Goal: Answer question/provide support: Share knowledge or assist other users

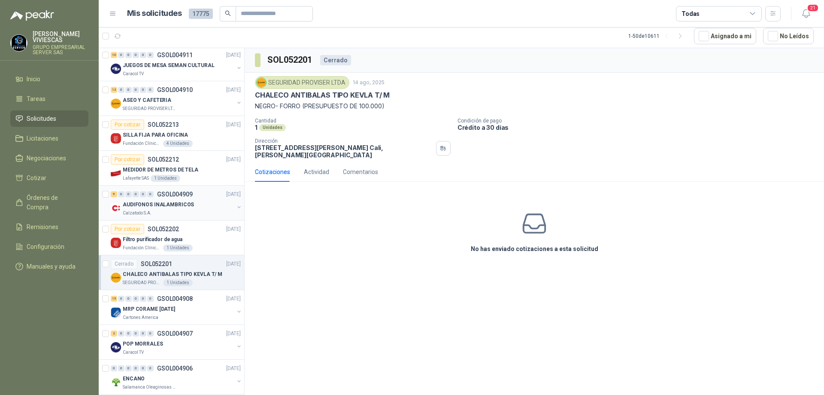
scroll to position [687, 0]
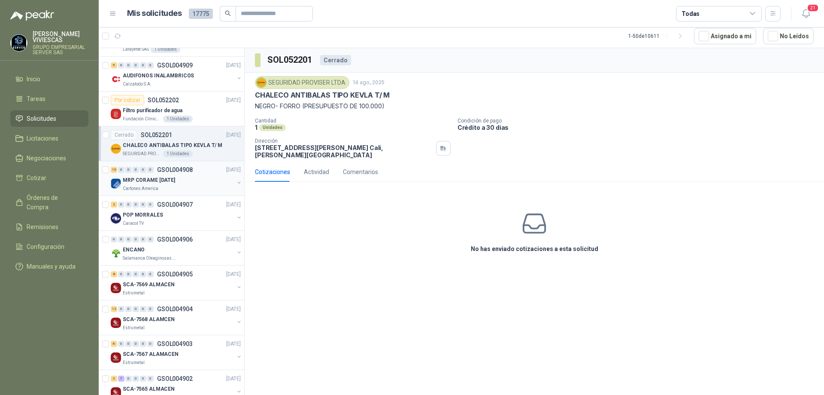
click at [204, 189] on div "Cartones America" at bounding box center [178, 188] width 111 height 7
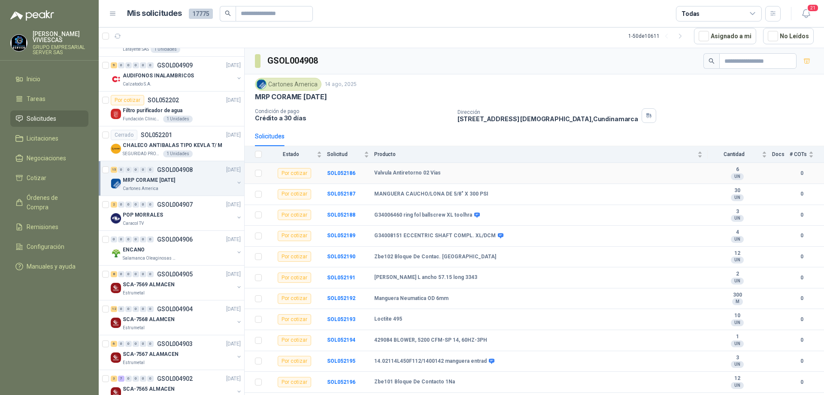
scroll to position [81, 0]
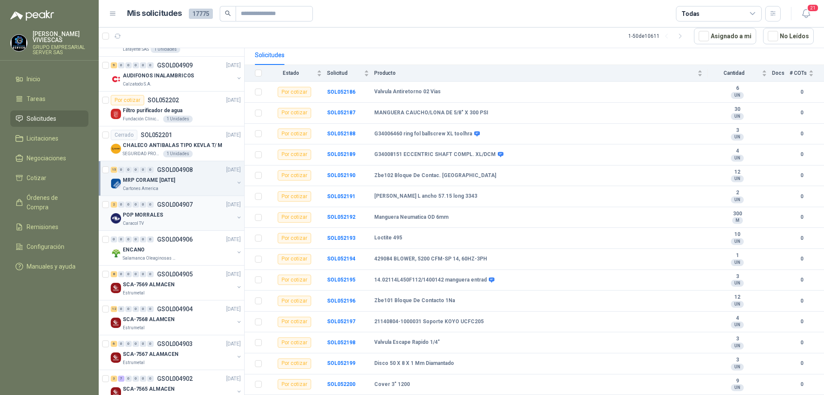
click at [198, 215] on div "POP MORRALES" at bounding box center [178, 215] width 111 height 10
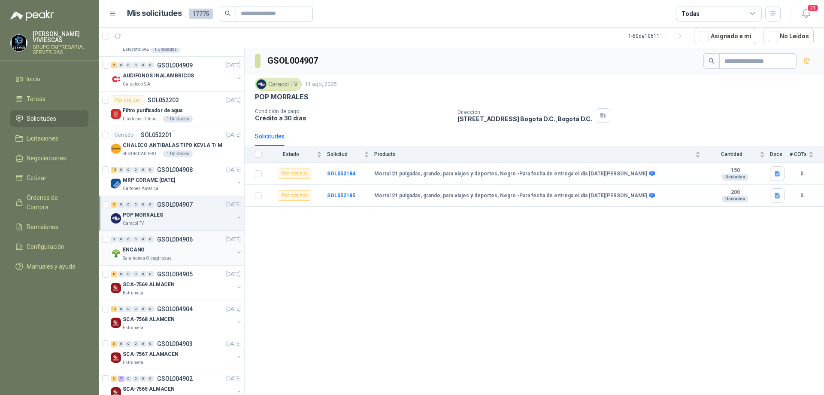
click at [190, 250] on div "ENCANO" at bounding box center [178, 249] width 111 height 10
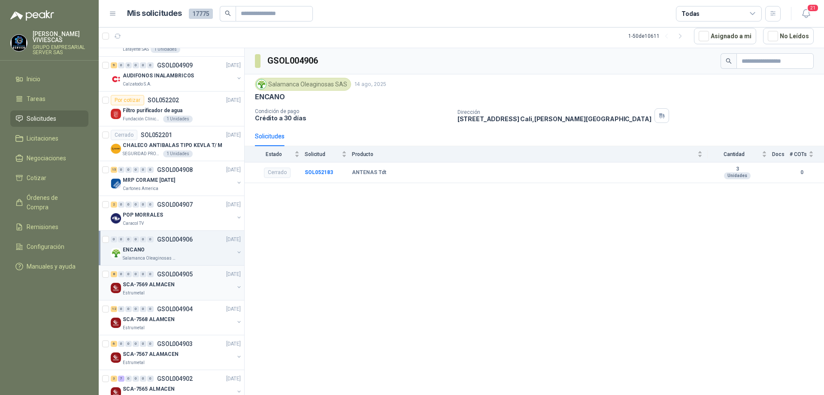
click at [195, 289] on div "Estrumetal" at bounding box center [178, 292] width 111 height 7
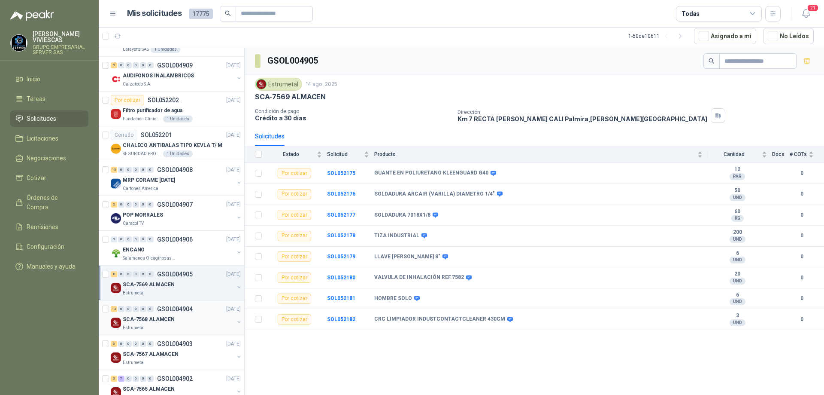
click at [177, 319] on div "SCA-7568 ALAMCEN" at bounding box center [178, 319] width 111 height 10
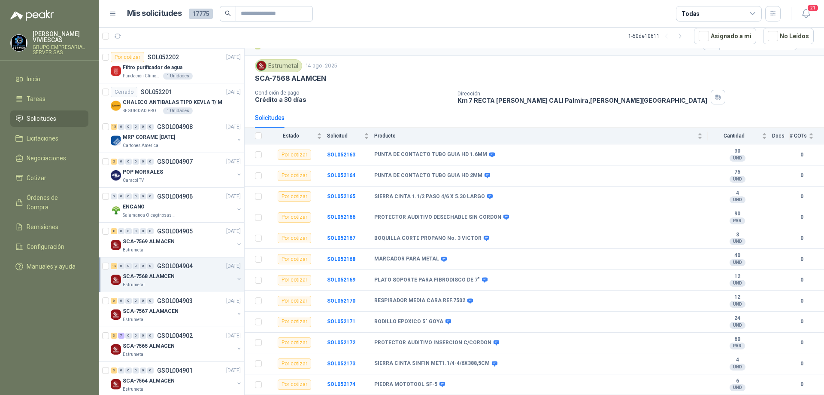
scroll to position [816, 0]
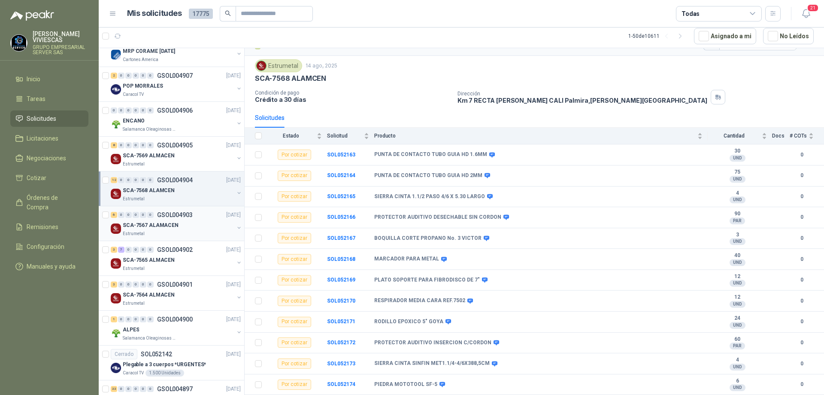
click at [176, 223] on div "SCA-7567 ALAMACEN" at bounding box center [178, 225] width 111 height 10
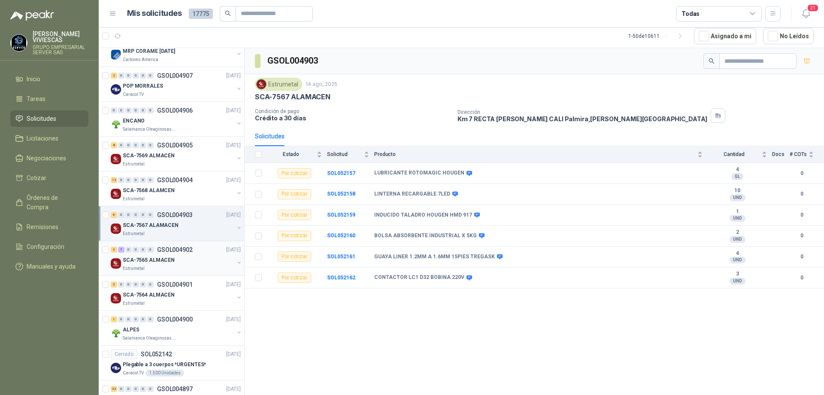
click at [203, 272] on div "3 7 0 0 0 0 GSOL004902 [DATE] SCA-7565 ALMACEN Estrumetal" at bounding box center [172, 258] width 146 height 35
click at [190, 258] on div "SCA-7565 ALMACEN" at bounding box center [178, 260] width 111 height 10
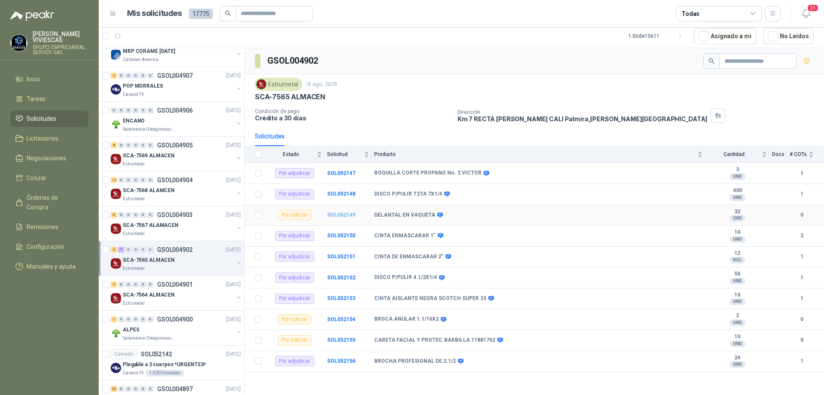
click at [350, 214] on b "SOL052149" at bounding box center [341, 215] width 28 height 6
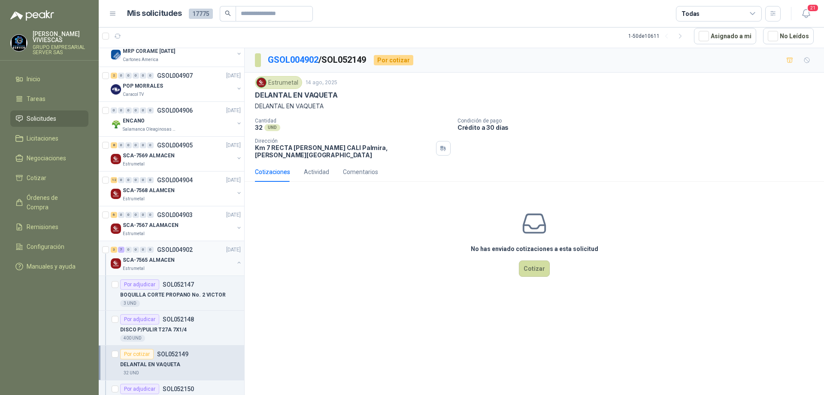
click at [169, 260] on p "SCA-7565 ALMACEN" at bounding box center [149, 260] width 52 height 8
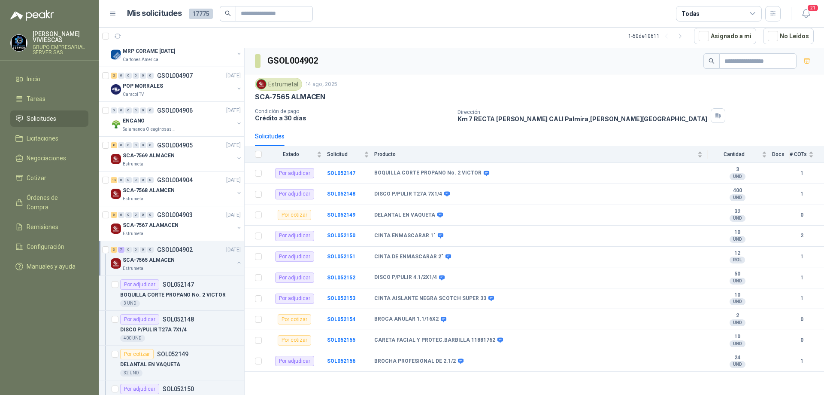
click at [183, 269] on div "Estrumetal" at bounding box center [178, 268] width 111 height 7
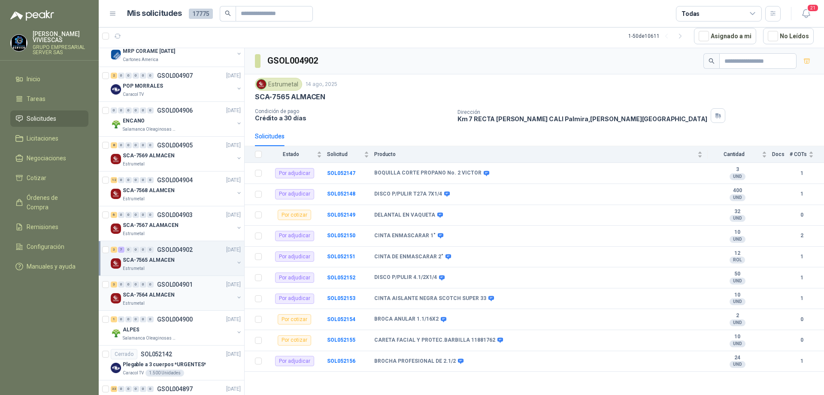
click at [160, 300] on div "Estrumetal" at bounding box center [178, 303] width 111 height 7
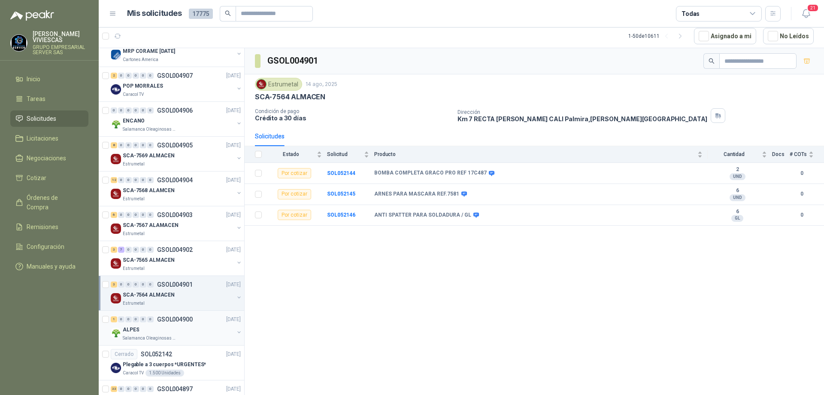
click at [178, 325] on div "ALPES" at bounding box center [178, 329] width 111 height 10
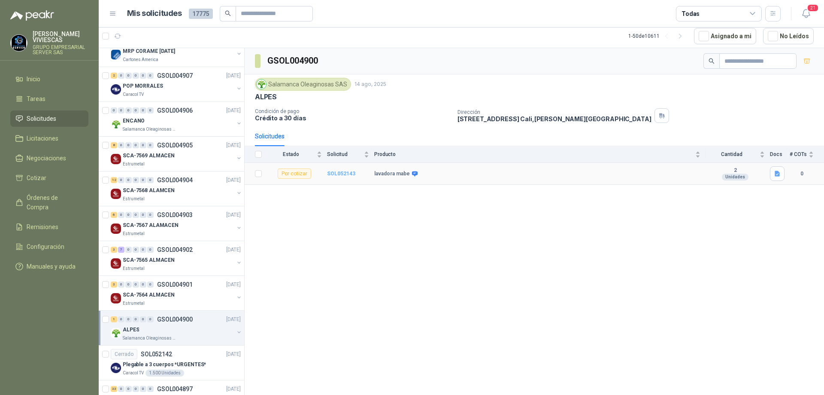
click at [335, 176] on b "SOL052143" at bounding box center [341, 173] width 28 height 6
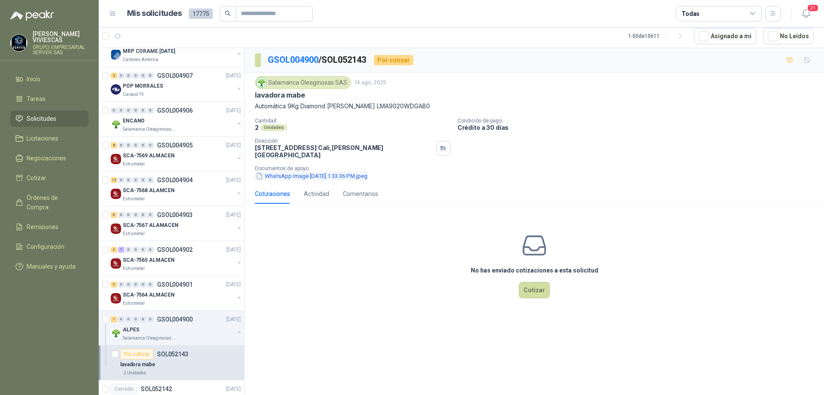
click at [300, 173] on button "WhatsApp Image [DATE] 1.33.36 PM.jpeg" at bounding box center [311, 175] width 113 height 9
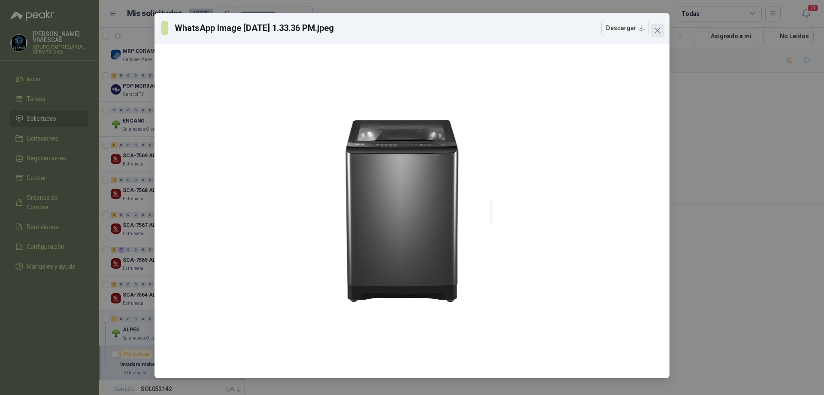
click at [660, 29] on icon "close" at bounding box center [657, 30] width 7 height 7
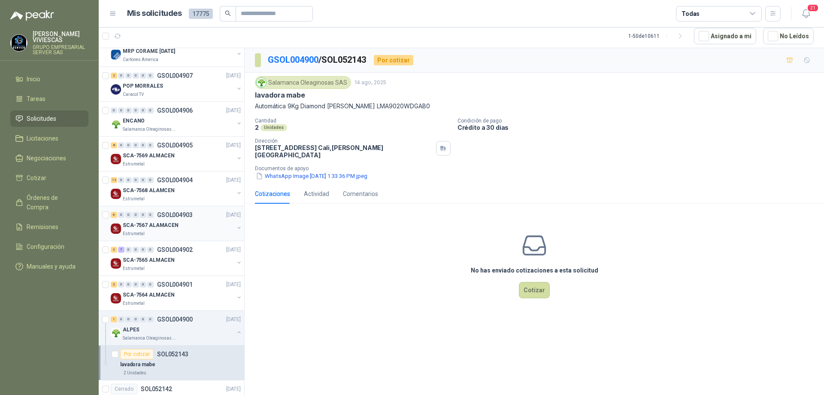
scroll to position [902, 0]
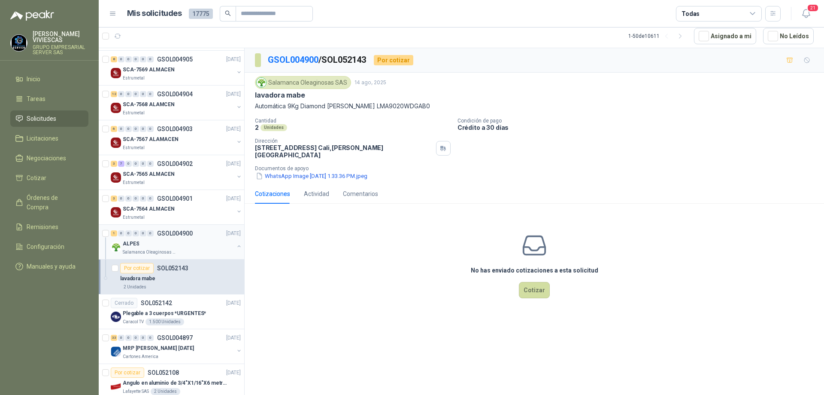
click at [173, 240] on div "ALPES" at bounding box center [178, 243] width 111 height 10
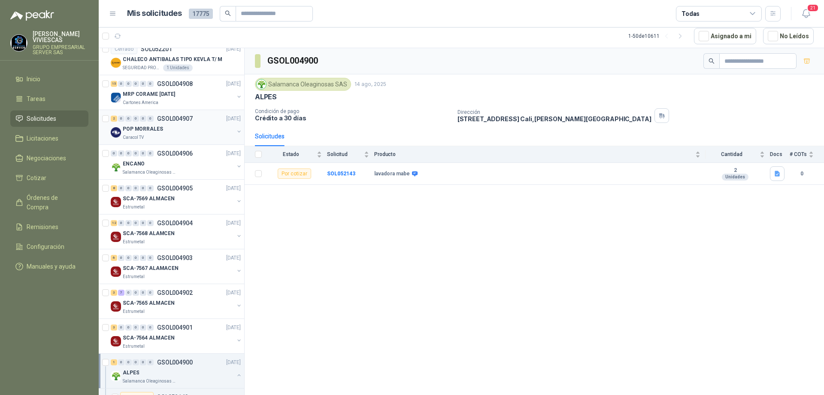
scroll to position [730, 0]
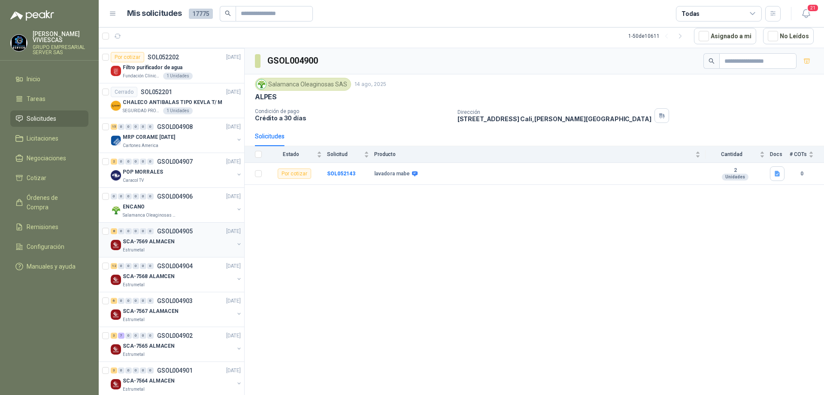
click at [165, 243] on p "SCA-7569 ALMACEN" at bounding box center [149, 241] width 52 height 8
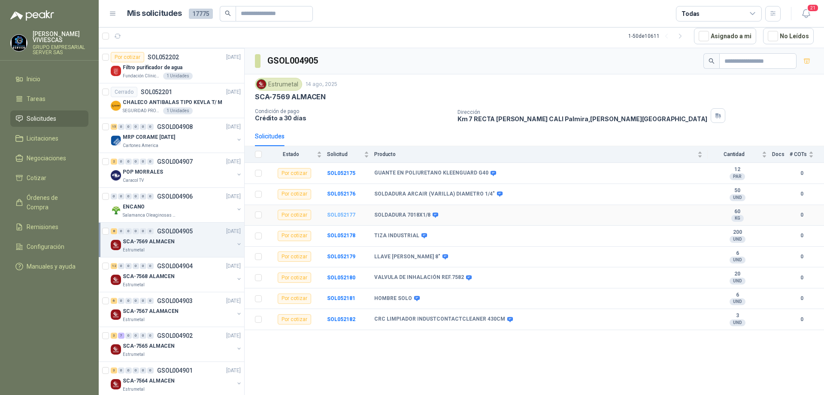
click at [347, 215] on b "SOL052177" at bounding box center [341, 215] width 28 height 6
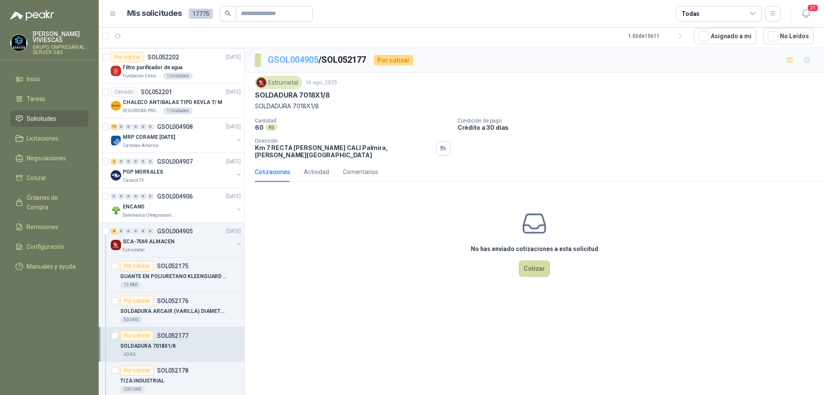
click at [284, 62] on link "GSOL004905" at bounding box center [293, 60] width 51 height 10
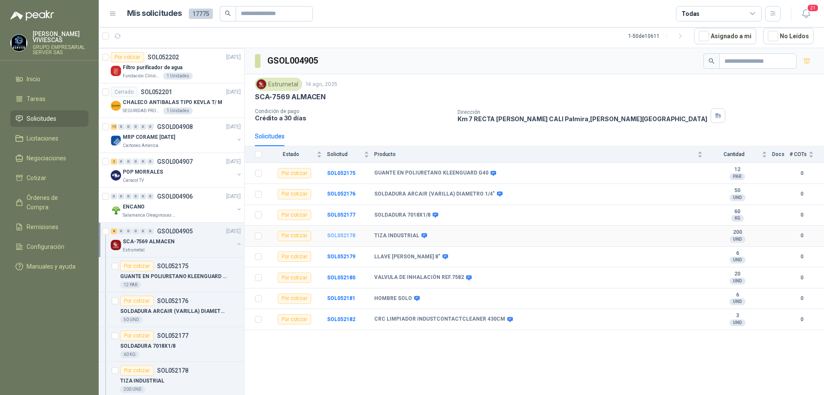
click at [344, 232] on b "SOL052178" at bounding box center [341, 235] width 28 height 6
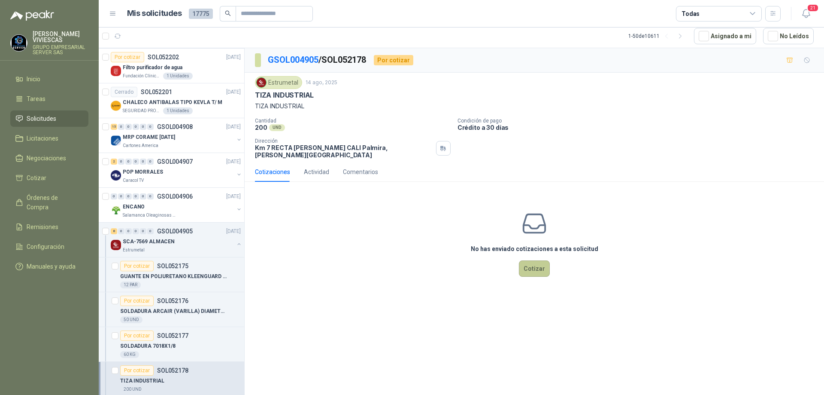
click at [526, 260] on button "Cotizar" at bounding box center [534, 268] width 31 height 16
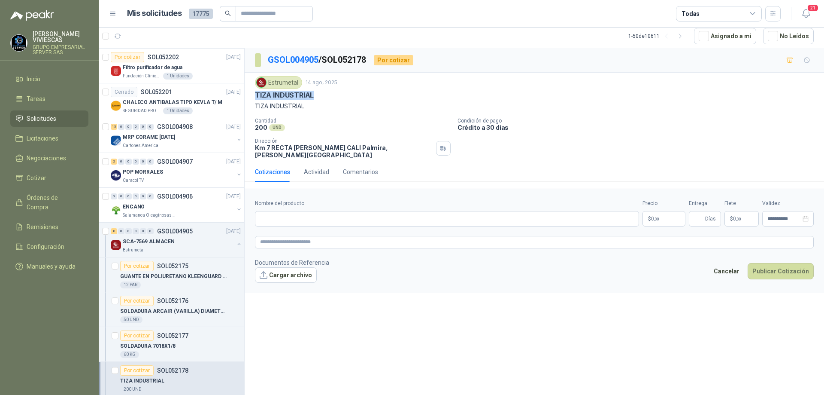
drag, startPoint x: 322, startPoint y: 96, endPoint x: 257, endPoint y: 95, distance: 64.4
click at [257, 95] on div "TIZA INDUSTRIAL" at bounding box center [534, 95] width 559 height 9
copy p "TIZA INDUSTRIAL"
paste input "**********"
type input "**********"
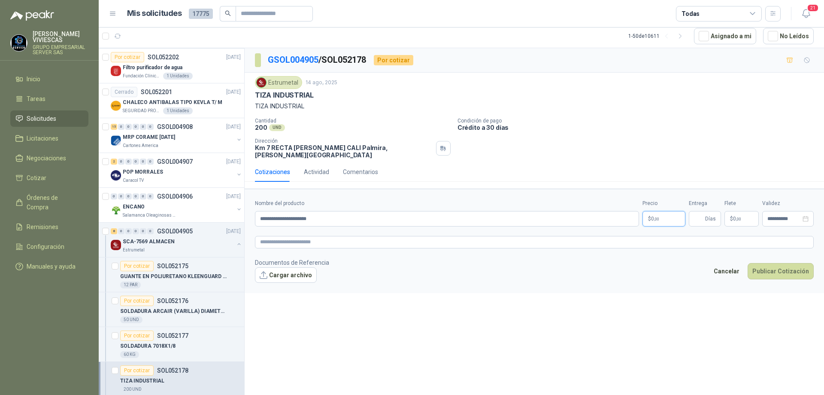
click at [659, 216] on span ",00" at bounding box center [656, 218] width 5 height 5
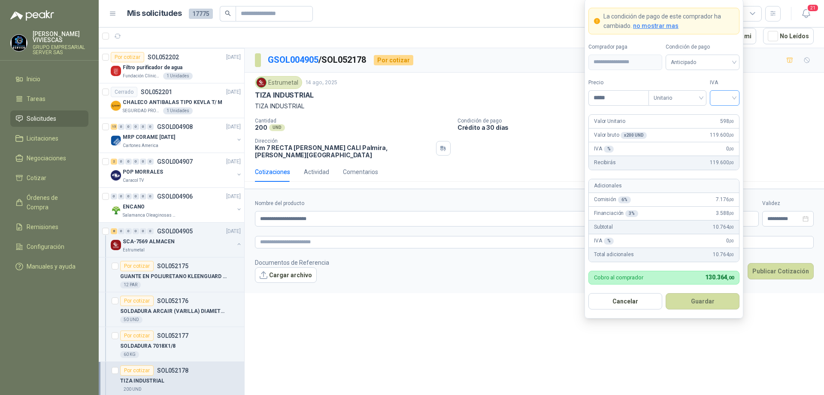
type input "*****"
click at [729, 93] on input "search" at bounding box center [724, 97] width 19 height 13
click at [725, 111] on div "19%" at bounding box center [725, 115] width 16 height 9
click at [721, 65] on span "Anticipado" at bounding box center [703, 62] width 64 height 13
click at [705, 93] on div "Crédito a 30 días" at bounding box center [703, 93] width 60 height 9
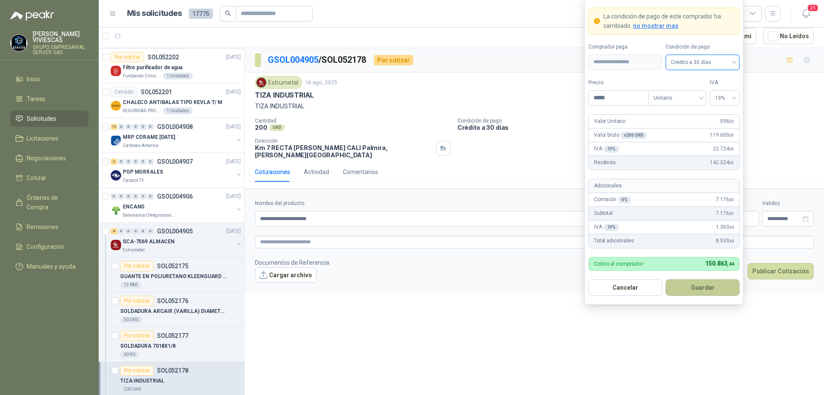
click at [699, 286] on button "Guardar" at bounding box center [703, 287] width 74 height 16
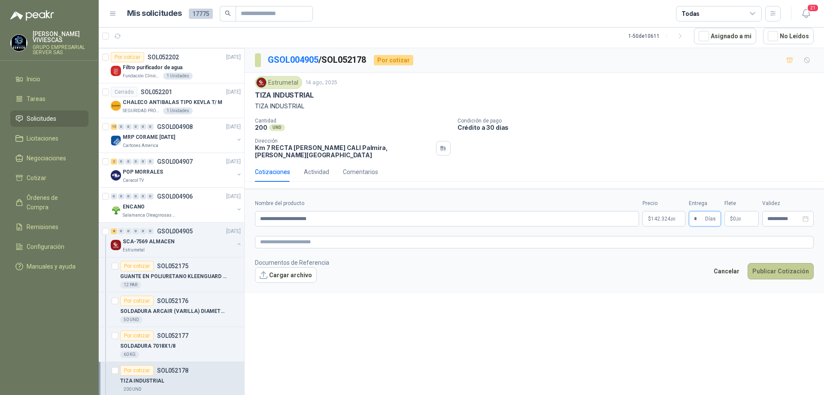
type input "*"
click at [763, 265] on button "Publicar Cotización" at bounding box center [781, 271] width 66 height 16
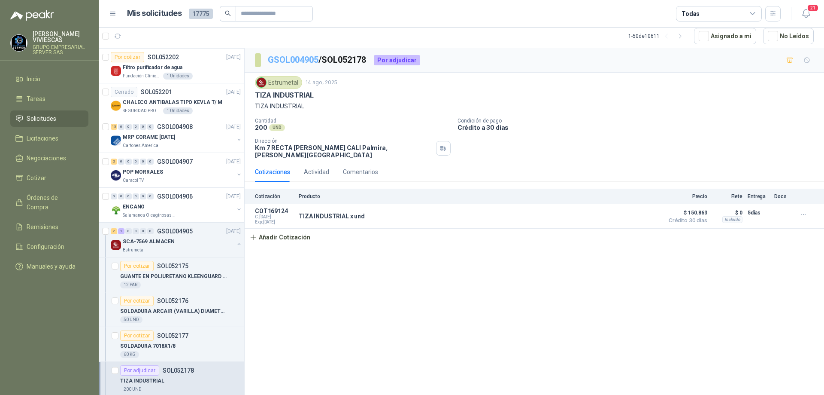
click at [309, 55] on link "GSOL004905" at bounding box center [293, 60] width 51 height 10
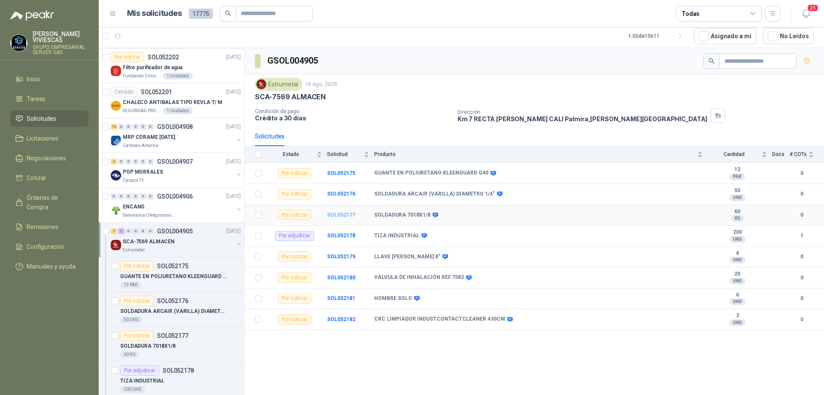
click at [341, 216] on b "SOL052177" at bounding box center [341, 215] width 28 height 6
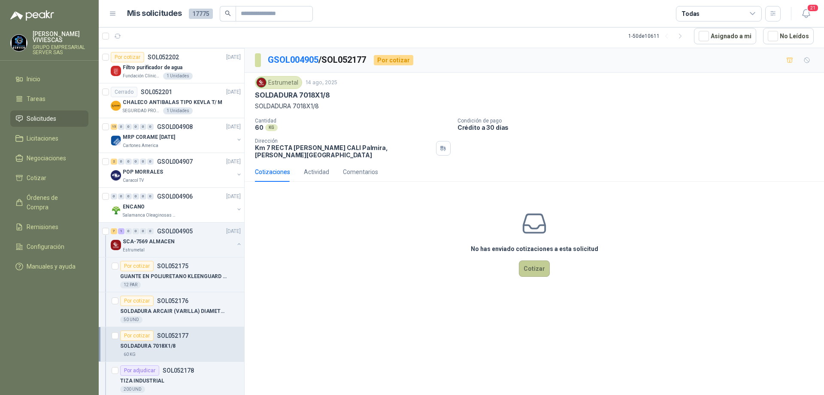
click at [539, 260] on button "Cotizar" at bounding box center [534, 268] width 31 height 16
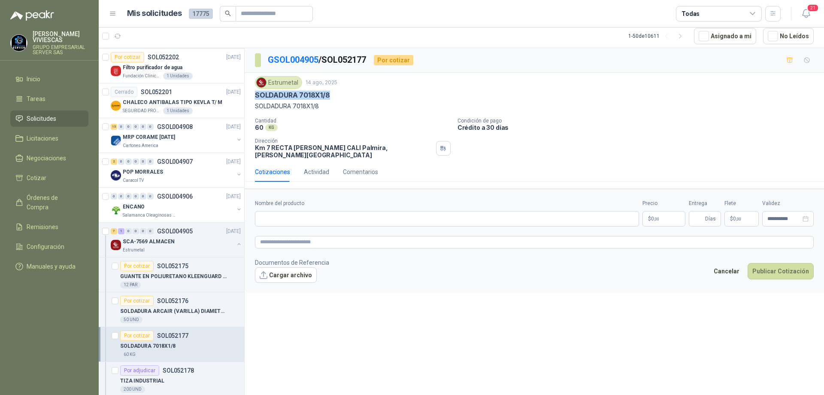
drag, startPoint x: 332, startPoint y: 94, endPoint x: 254, endPoint y: 97, distance: 78.7
click at [254, 97] on div "Estrumetal [DATE] SOLDADURA 7018X1/8 SOLDADURA 7018X1/8 Cantidad 60 KG  Condic…" at bounding box center [535, 117] width 580 height 89
copy p "SOLDADURA 7018X1/8"
paste input "**********"
type input "**********"
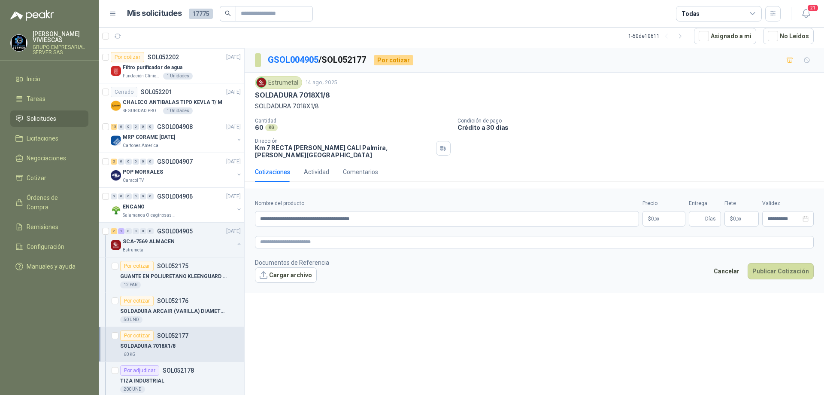
click at [666, 213] on p "$ 0 ,00" at bounding box center [664, 218] width 43 height 15
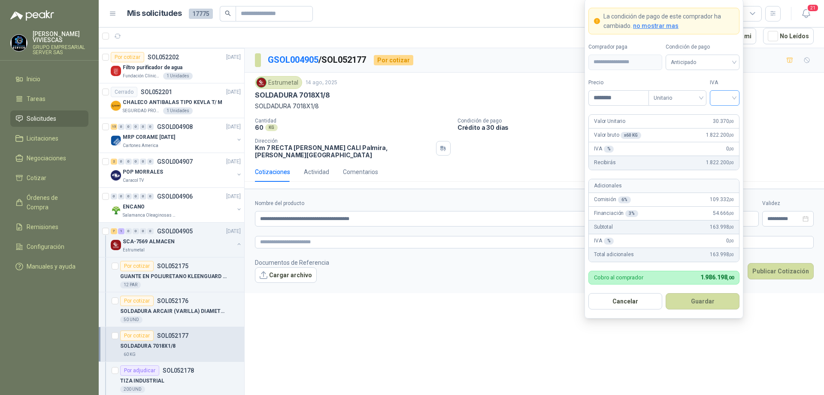
type input "********"
click at [732, 99] on input "search" at bounding box center [724, 97] width 19 height 13
click at [730, 114] on div "19%" at bounding box center [725, 115] width 16 height 9
click at [723, 61] on span "Anticipado" at bounding box center [703, 62] width 64 height 13
click at [703, 94] on div "Crédito a 30 días" at bounding box center [703, 93] width 60 height 9
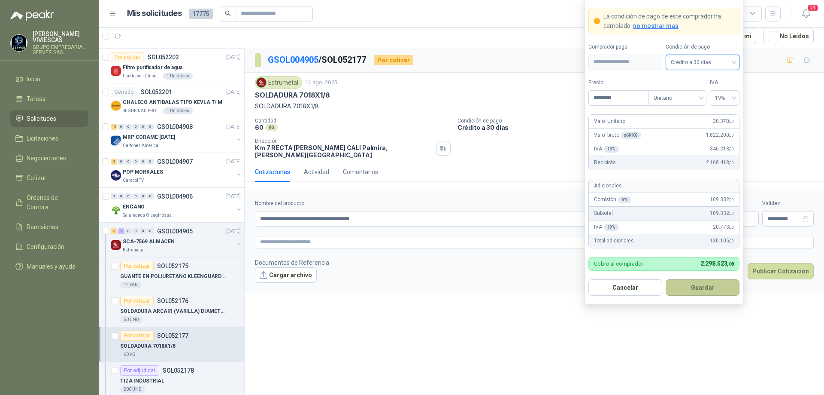
click at [703, 289] on button "Guardar" at bounding box center [703, 287] width 74 height 16
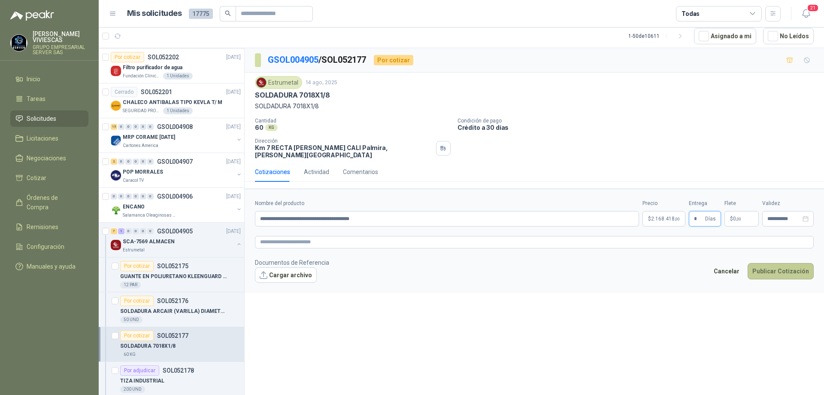
type input "*"
click at [777, 263] on button "Publicar Cotización" at bounding box center [781, 271] width 66 height 16
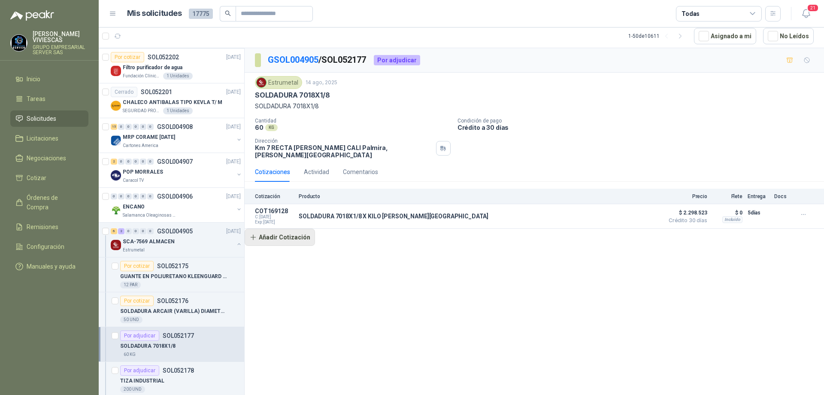
click at [294, 237] on button "Añadir Cotización" at bounding box center [280, 236] width 70 height 17
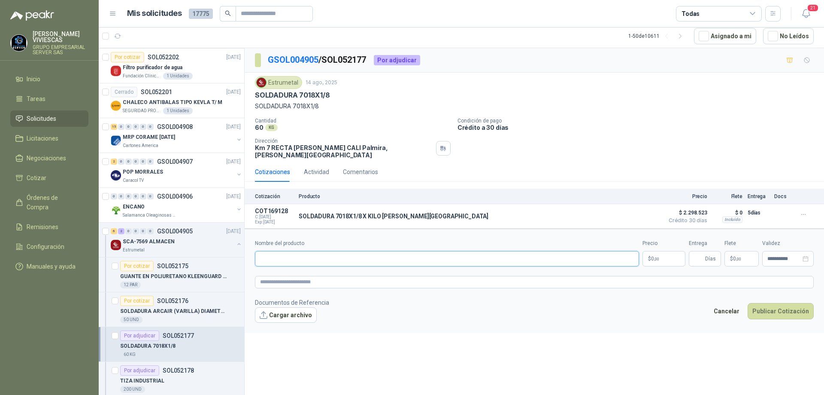
click at [310, 251] on input "Nombre del producto" at bounding box center [447, 258] width 384 height 15
type input "*"
paste input "**********"
type input "**********"
click at [665, 247] on body "[PERSON_NAME] GRUPO EMPRESARIAL SERVER SAS Inicio Tareas Solicitudes Licitacion…" at bounding box center [412, 197] width 824 height 395
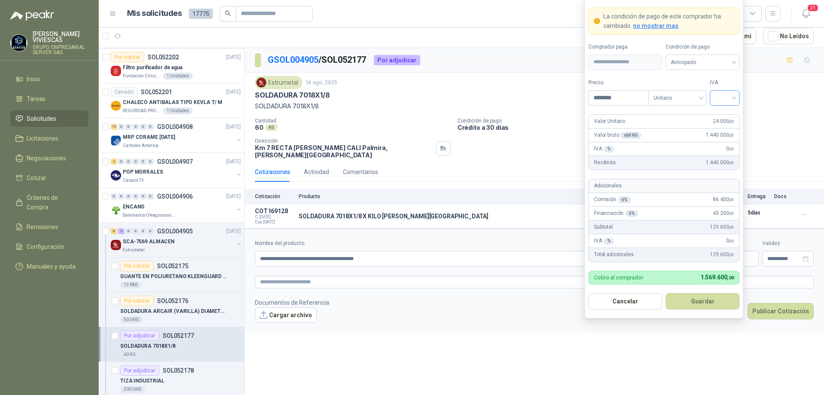
type input "********"
click at [733, 98] on input "search" at bounding box center [724, 97] width 19 height 13
click at [731, 113] on div "19%" at bounding box center [725, 115] width 16 height 9
click at [721, 61] on span "Anticipado" at bounding box center [703, 62] width 64 height 13
click at [703, 94] on div "Crédito a 30 días" at bounding box center [703, 93] width 60 height 9
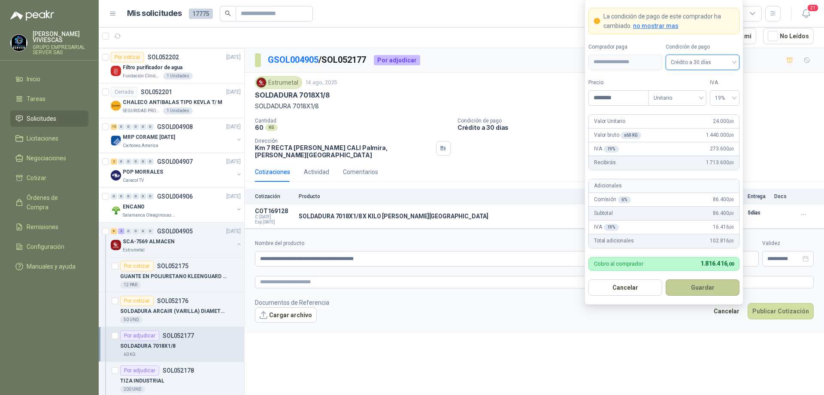
click at [690, 294] on button "Guardar" at bounding box center [703, 287] width 74 height 16
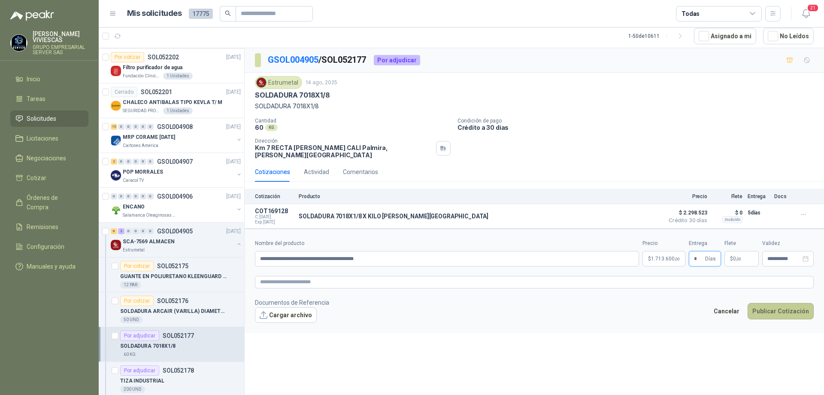
type input "*"
click at [774, 308] on button "Publicar Cotización" at bounding box center [781, 311] width 66 height 16
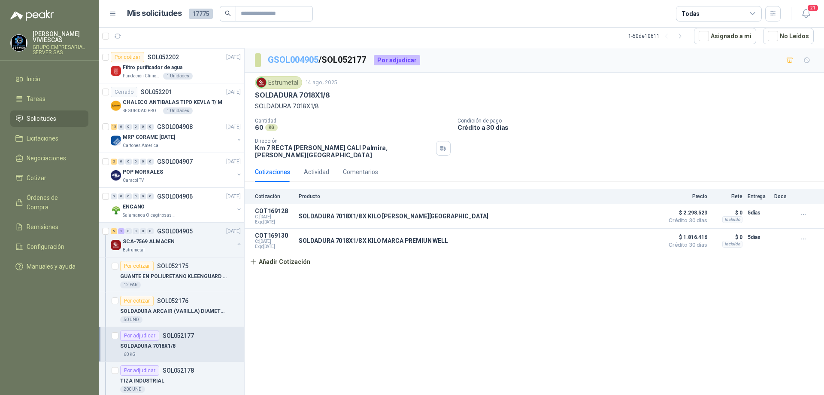
click at [294, 62] on link "GSOL004905" at bounding box center [293, 60] width 51 height 10
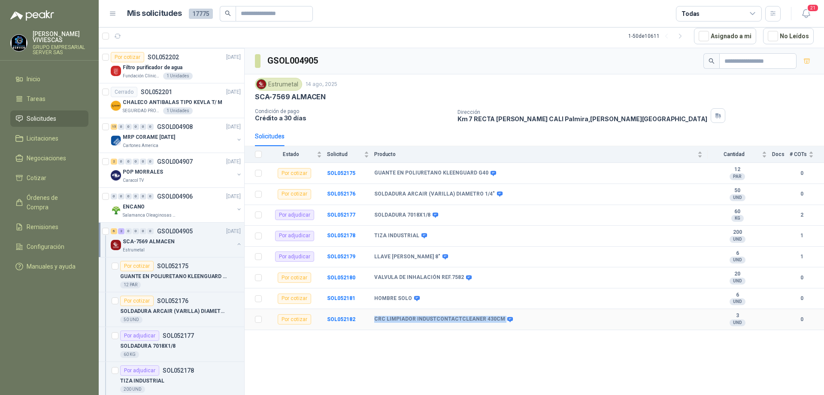
drag, startPoint x: 373, startPoint y: 319, endPoint x: 496, endPoint y: 321, distance: 123.3
click at [496, 321] on tr "Por cotizar SOL052182 CRC LIMPIADOR INDUSTCONTACTCLEANER 430CM 3 UND  0" at bounding box center [535, 319] width 580 height 21
copy tr "CRC LIMPIADOR INDUSTCONTACTCLEANER 430CM"
click at [373, 274] on td "SOL052180" at bounding box center [350, 277] width 47 height 21
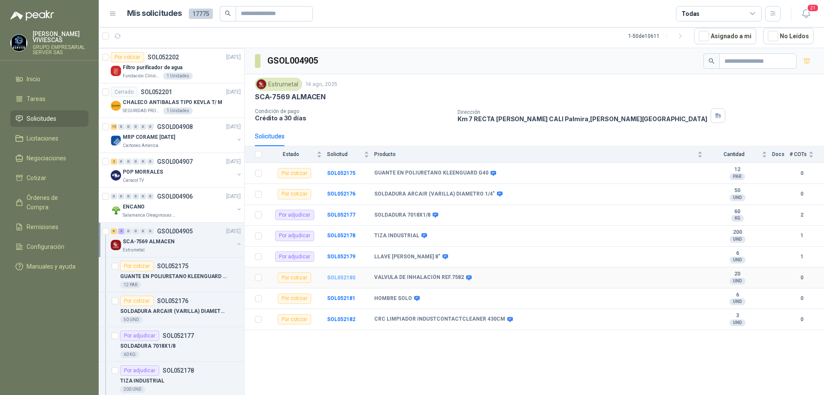
click at [346, 277] on b "SOL052180" at bounding box center [341, 277] width 28 height 6
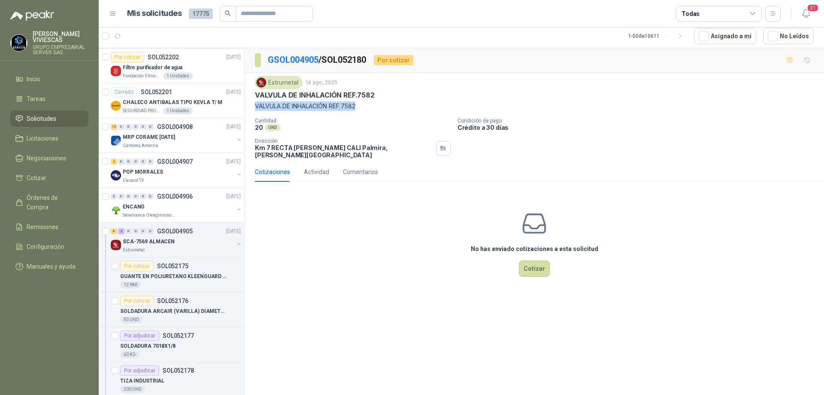
drag, startPoint x: 372, startPoint y: 108, endPoint x: 256, endPoint y: 105, distance: 115.5
click at [256, 105] on p "VALVULA DE INHALACIÓN REF.7582" at bounding box center [534, 105] width 559 height 9
copy p "VALVULA DE INHALACIÓN REF.7582"
click at [550, 122] on p "Condición de pago" at bounding box center [639, 121] width 363 height 6
click at [539, 264] on button "Cotizar" at bounding box center [534, 268] width 31 height 16
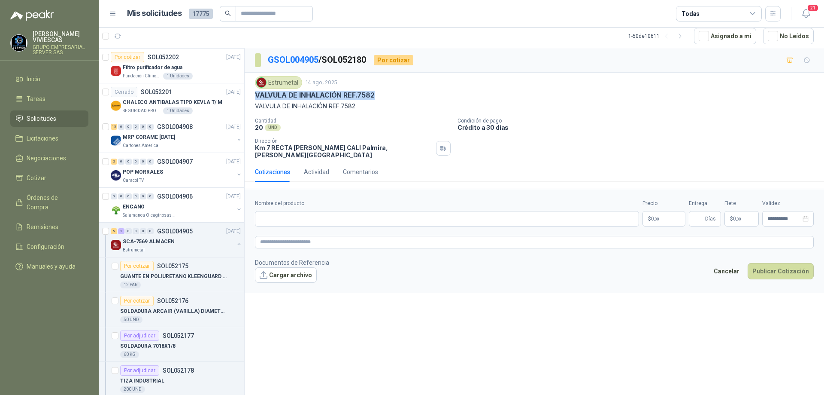
drag, startPoint x: 382, startPoint y: 92, endPoint x: 256, endPoint y: 90, distance: 125.4
click at [256, 90] on div "Estrumetal 14 ago, 2025 VALVULA DE INHALACIÓN REF.7582 VALVULA DE INHALACIÓN RE…" at bounding box center [534, 93] width 559 height 35
copy p "VALVULA DE INHALACIÓN REF.7582"
paste input "**********"
type input "**********"
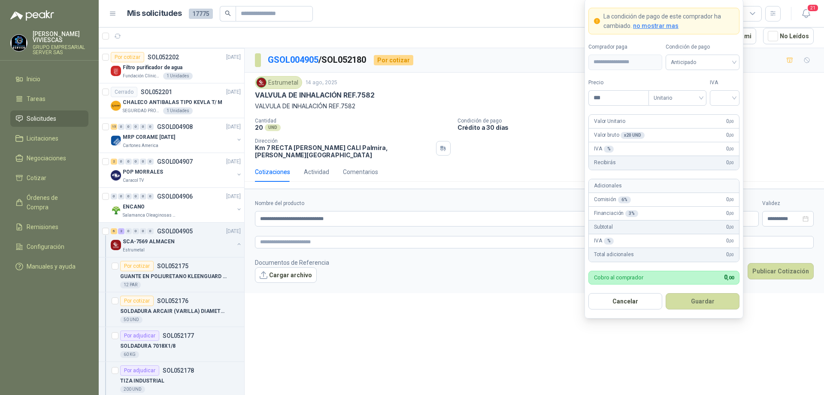
click at [661, 210] on body "[PERSON_NAME] GRUPO EMPRESARIAL SERVER SAS Inicio Tareas Solicitudes Licitacion…" at bounding box center [412, 197] width 824 height 395
type input "********"
click at [729, 99] on input "search" at bounding box center [724, 97] width 19 height 13
click at [727, 112] on div "19%" at bounding box center [725, 115] width 16 height 9
click at [721, 59] on span "Anticipado" at bounding box center [703, 62] width 64 height 13
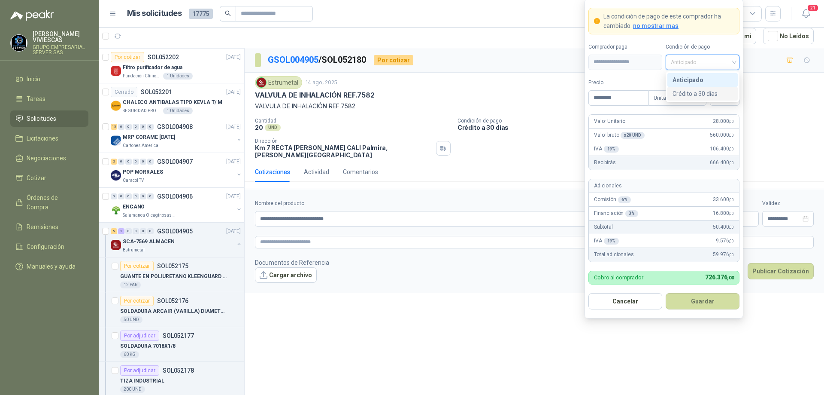
click at [708, 90] on div "Crédito a 30 días" at bounding box center [703, 93] width 60 height 9
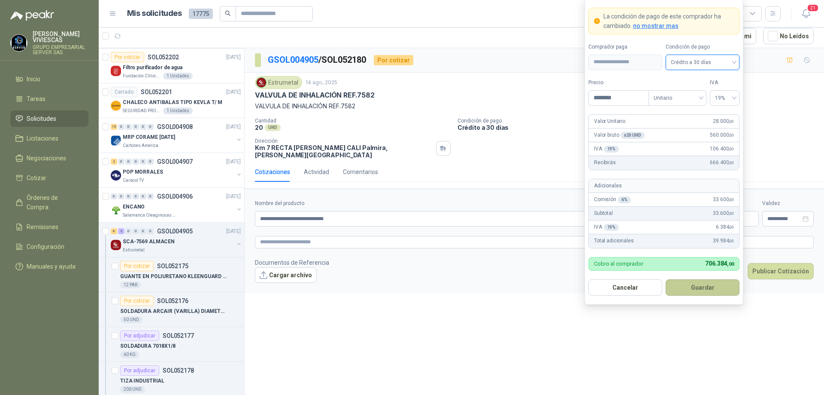
click at [693, 283] on button "Guardar" at bounding box center [703, 287] width 74 height 16
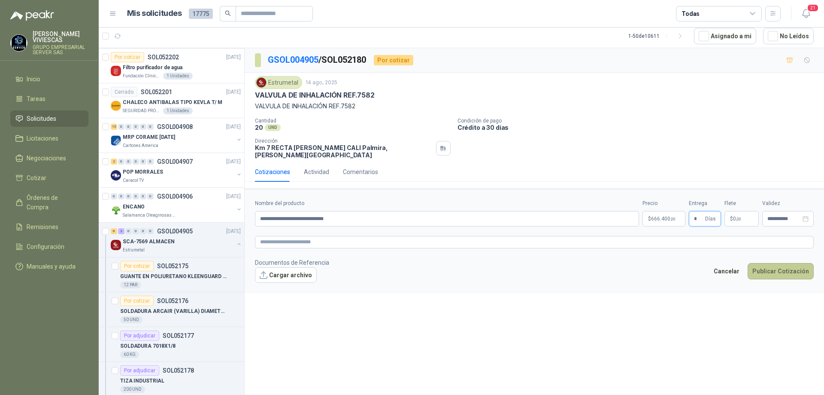
type input "*"
click at [782, 265] on button "Publicar Cotización" at bounding box center [781, 271] width 66 height 16
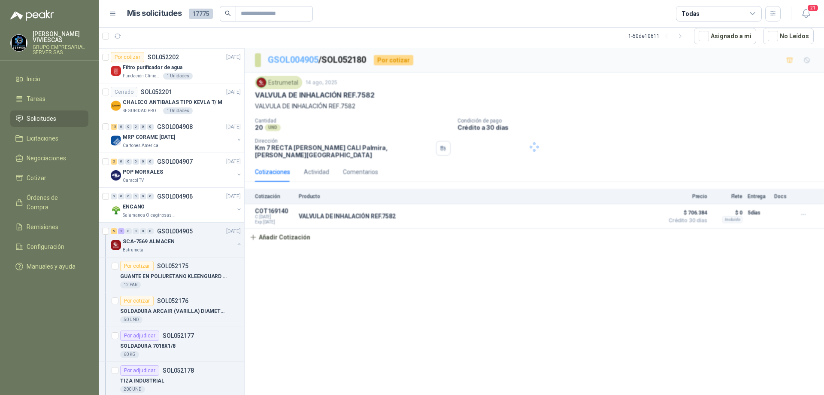
click at [295, 59] on link "GSOL004905" at bounding box center [293, 60] width 51 height 10
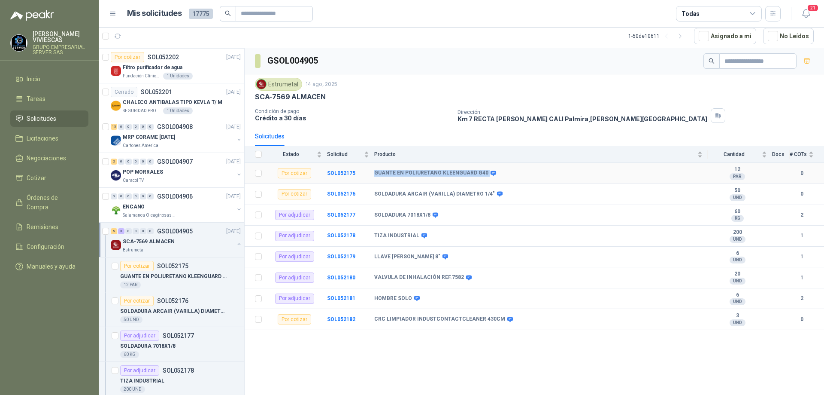
drag, startPoint x: 371, startPoint y: 174, endPoint x: 484, endPoint y: 172, distance: 113.0
click at [484, 172] on tr "Por cotizar SOL052175 GUANTE EN POLIURETANO KLEENGUARD G40 12 PAR  0" at bounding box center [535, 173] width 580 height 21
copy tr "GUANTE EN POLIURETANO KLEENGUARD G40"
click at [344, 173] on b "SOL052175" at bounding box center [341, 173] width 28 height 6
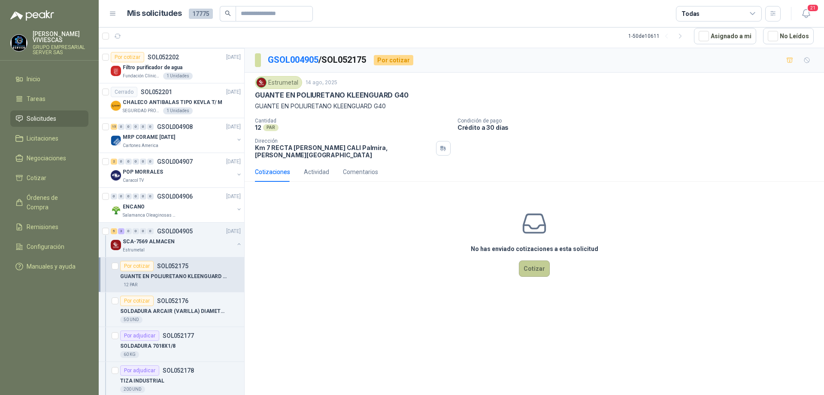
click at [537, 265] on button "Cotizar" at bounding box center [534, 268] width 31 height 16
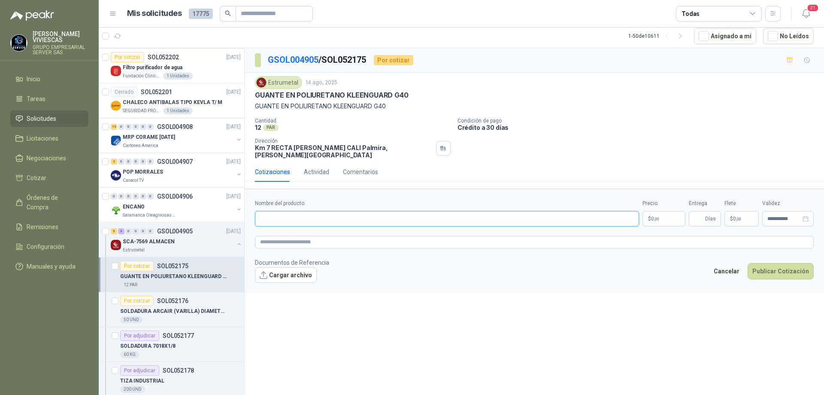
paste input "**********"
type input "**********"
click at [296, 60] on link "GSOL004905" at bounding box center [293, 60] width 51 height 10
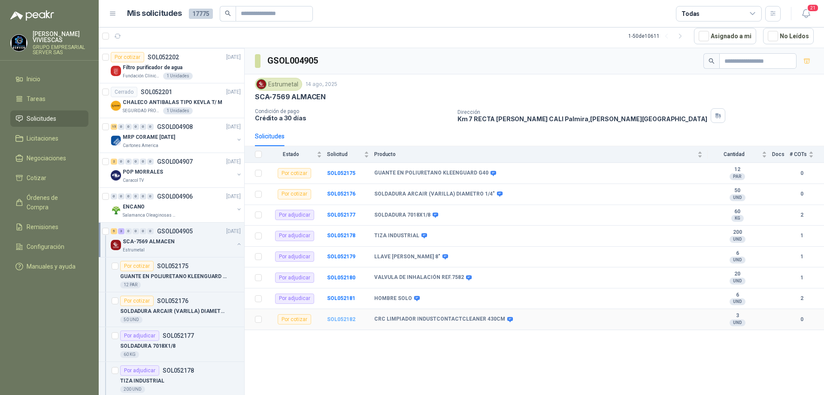
click at [347, 319] on b "SOL052182" at bounding box center [341, 319] width 28 height 6
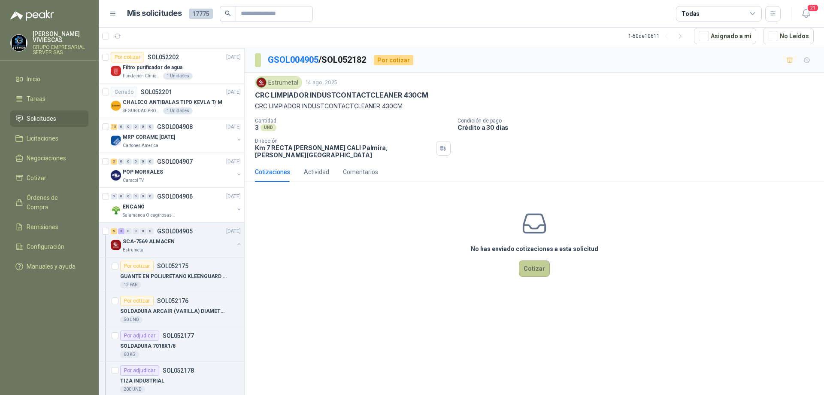
click at [541, 265] on button "Cotizar" at bounding box center [534, 268] width 31 height 16
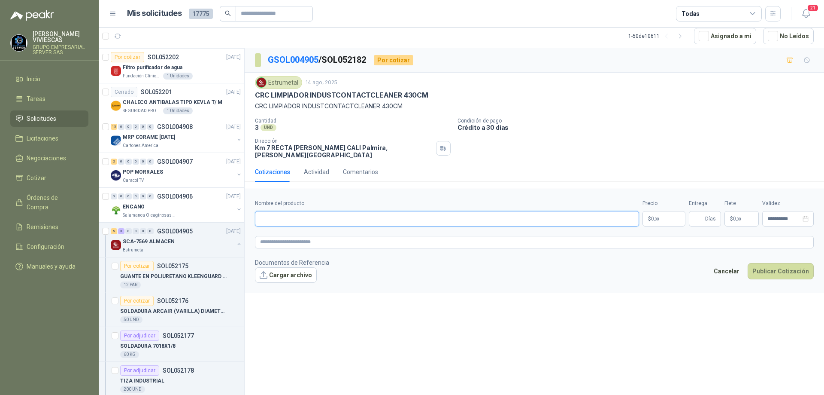
paste input "**********"
type input "**********"
click at [663, 213] on body "[PERSON_NAME] GRUPO EMPRESARIAL SERVER SAS Inicio Tareas Solicitudes Licitacion…" at bounding box center [412, 197] width 824 height 395
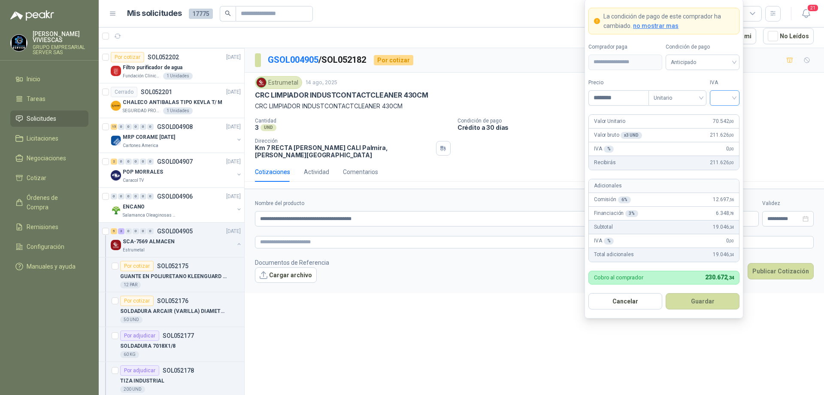
click at [737, 100] on div at bounding box center [725, 97] width 30 height 15
type input "********"
click at [724, 113] on div "19%" at bounding box center [725, 115] width 16 height 9
click at [709, 65] on span "Anticipado" at bounding box center [703, 62] width 64 height 13
click at [700, 95] on div "Crédito a 30 días" at bounding box center [703, 93] width 60 height 9
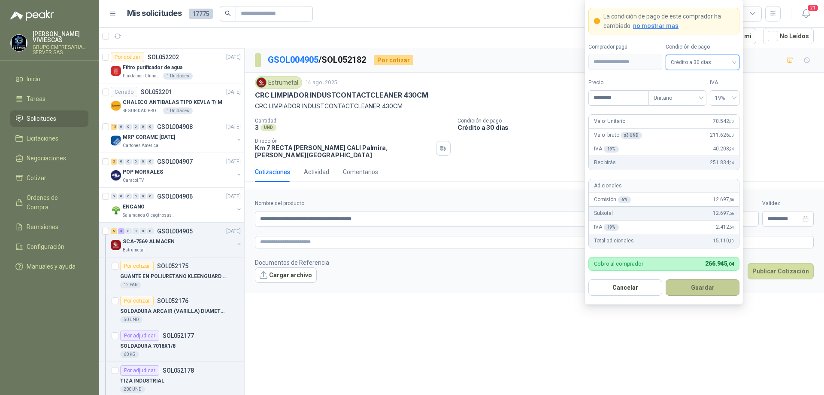
click at [697, 280] on button "Guardar" at bounding box center [703, 287] width 74 height 16
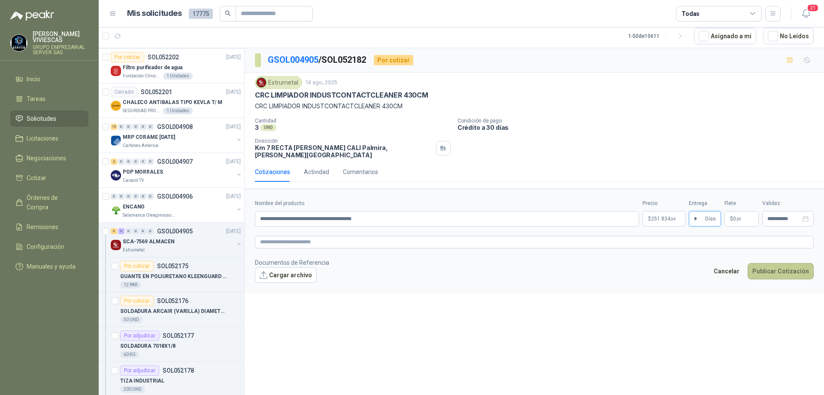
type input "*"
click at [779, 268] on button "Publicar Cotización" at bounding box center [781, 271] width 66 height 16
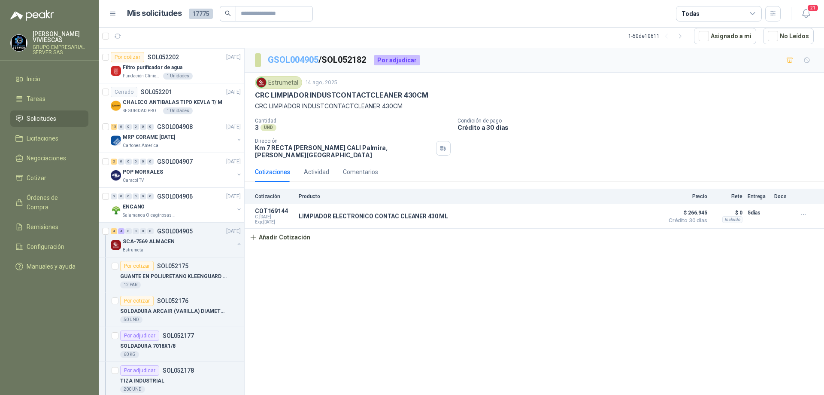
click at [284, 60] on link "GSOL004905" at bounding box center [293, 60] width 51 height 10
